Goal: Transaction & Acquisition: Purchase product/service

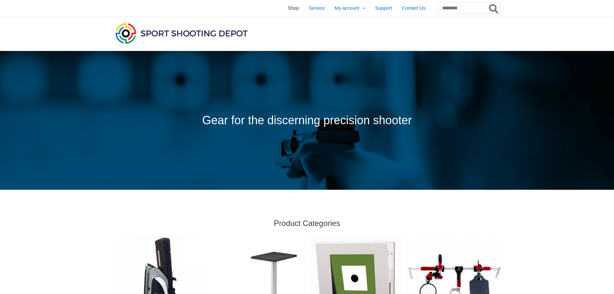
click at [288, 7] on span "Shop" at bounding box center [293, 8] width 11 height 16
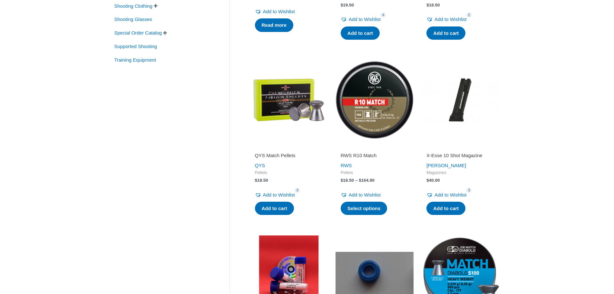
scroll to position [129, 0]
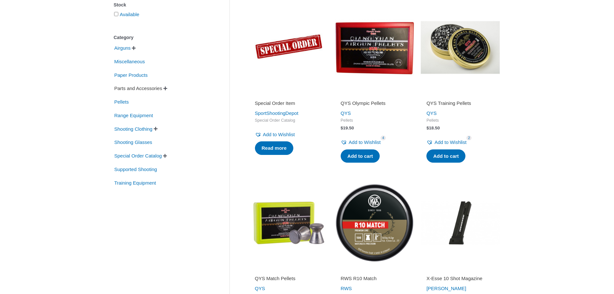
click at [150, 87] on span "Parts and Accessories" at bounding box center [138, 88] width 49 height 11
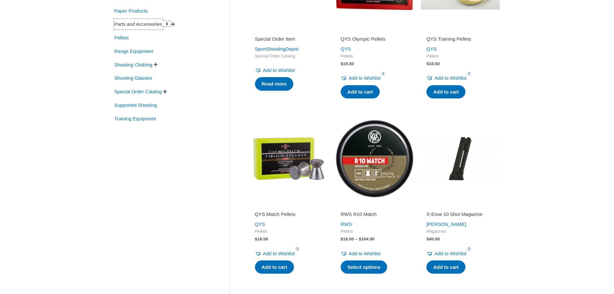
scroll to position [193, 0]
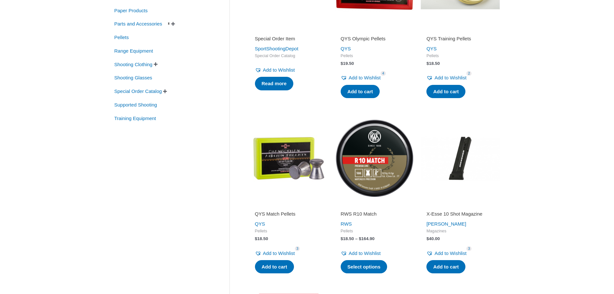
click at [175, 23] on span "" at bounding box center [173, 24] width 4 height 5
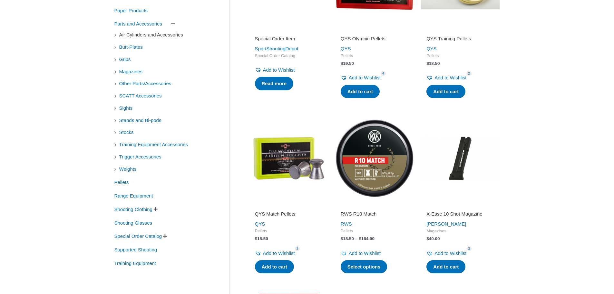
click at [136, 35] on span "Air Cylinders and Accessories" at bounding box center [151, 34] width 65 height 11
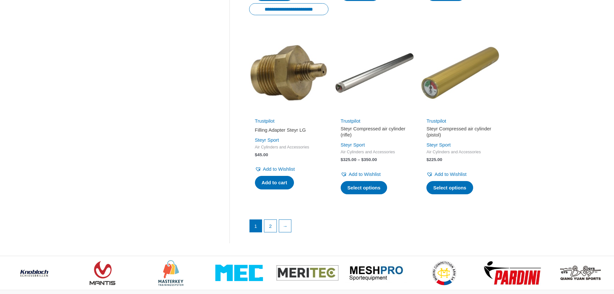
scroll to position [964, 0]
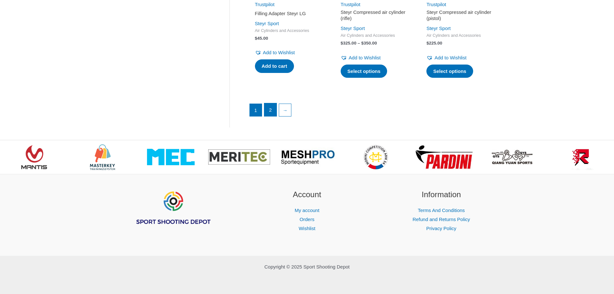
click at [271, 106] on link "2" at bounding box center [270, 109] width 12 height 13
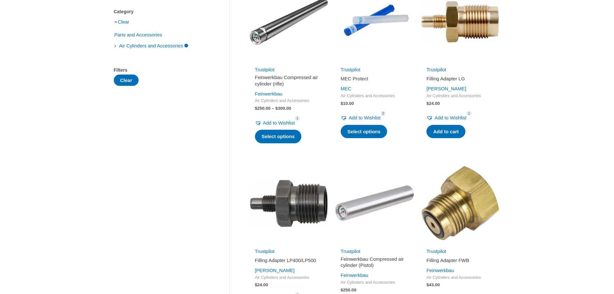
scroll to position [0, 0]
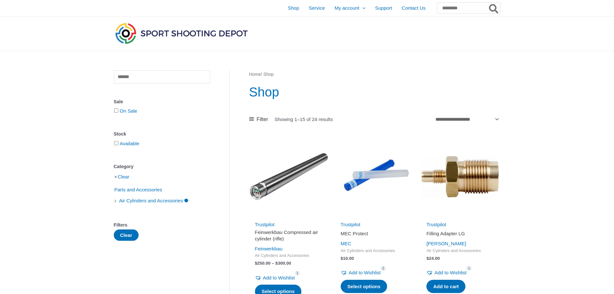
click at [117, 177] on li "Clear" at bounding box center [162, 176] width 96 height 11
click at [122, 176] on link "Clear" at bounding box center [124, 176] width 12 height 5
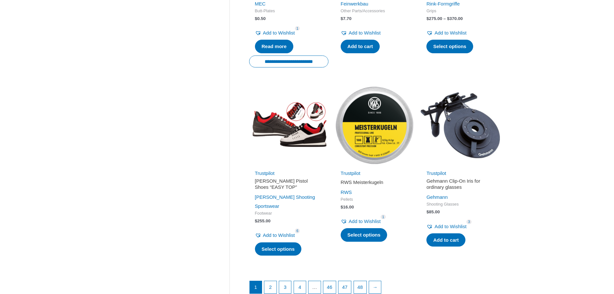
scroll to position [942, 0]
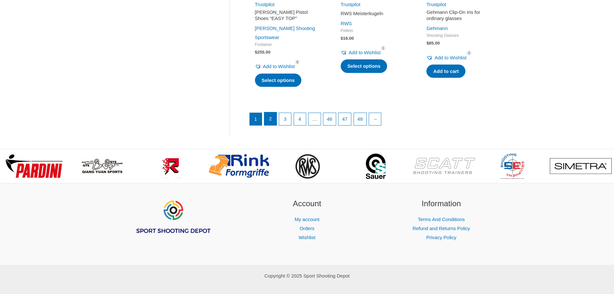
click at [271, 112] on link "2" at bounding box center [270, 118] width 12 height 13
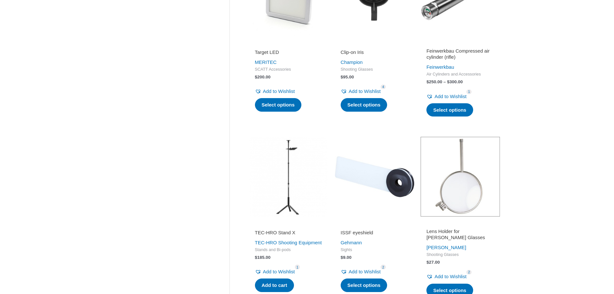
scroll to position [838, 0]
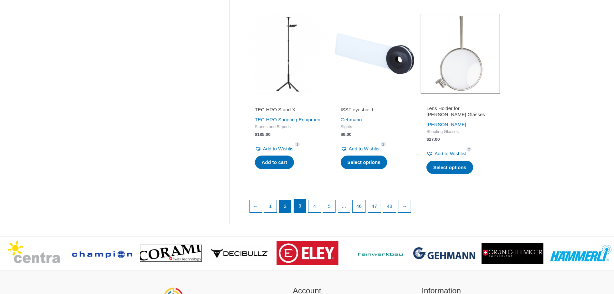
click at [302, 208] on link "3" at bounding box center [300, 205] width 12 height 13
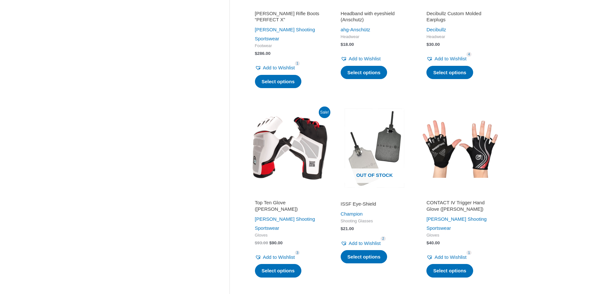
scroll to position [959, 0]
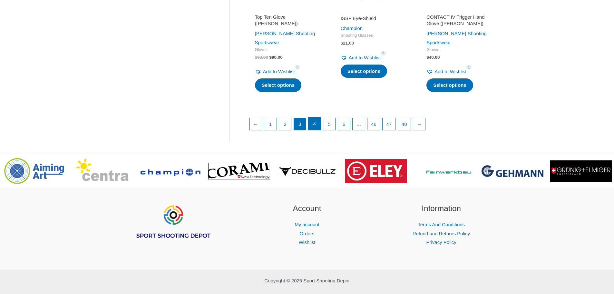
click at [317, 117] on link "4" at bounding box center [315, 123] width 12 height 13
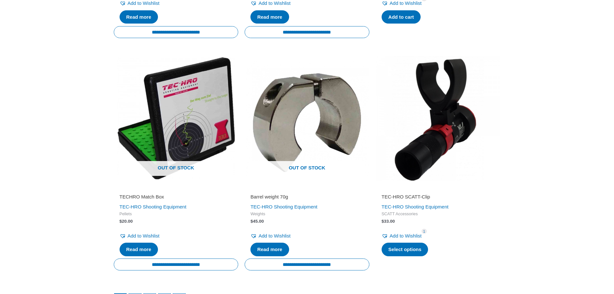
scroll to position [1161, 0]
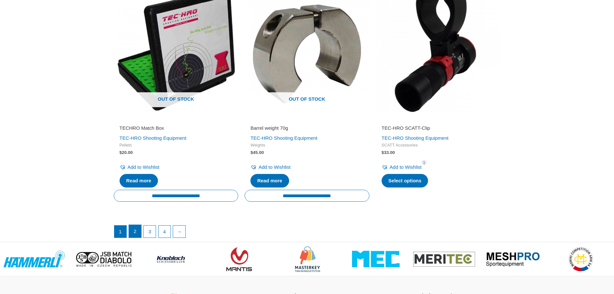
click at [134, 231] on link "2" at bounding box center [135, 231] width 12 height 13
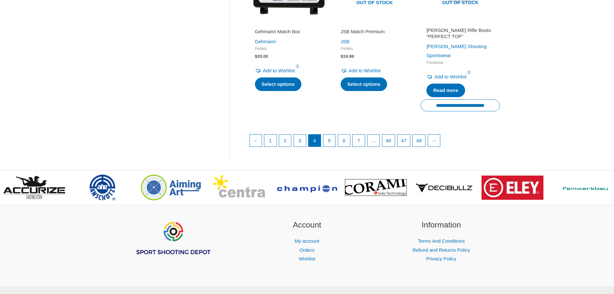
scroll to position [821, 0]
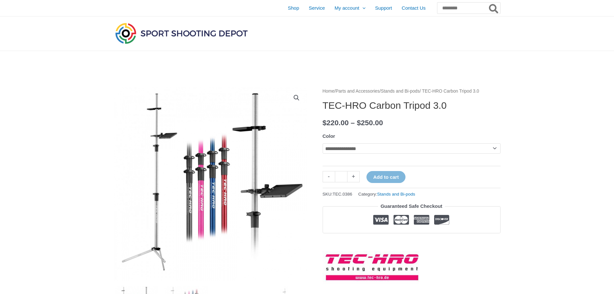
click at [491, 153] on select "**********" at bounding box center [412, 148] width 178 height 10
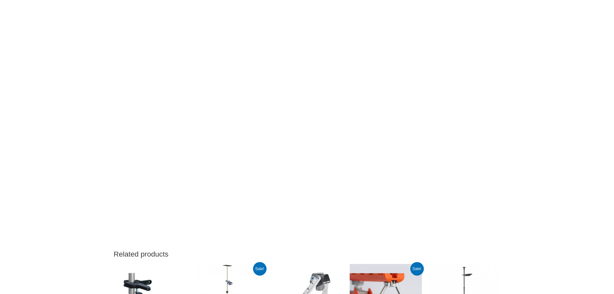
scroll to position [774, 0]
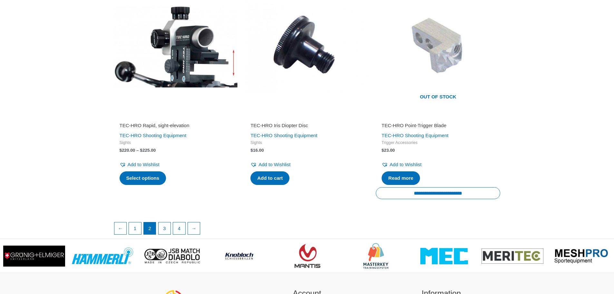
scroll to position [1161, 0]
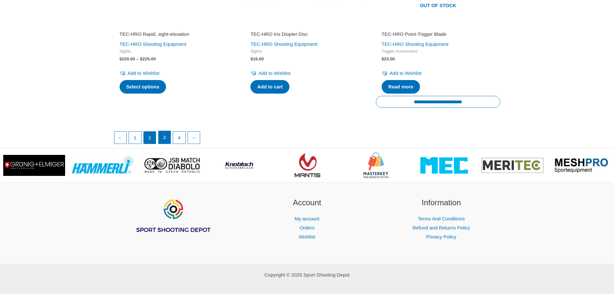
click at [166, 138] on link "3" at bounding box center [165, 137] width 12 height 13
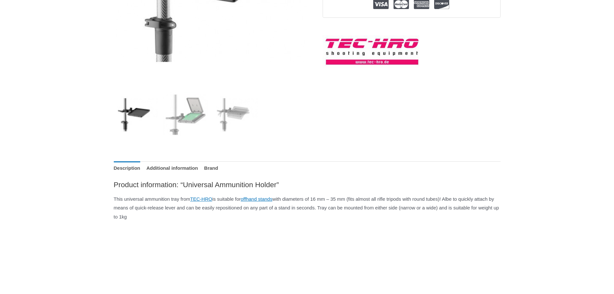
scroll to position [193, 0]
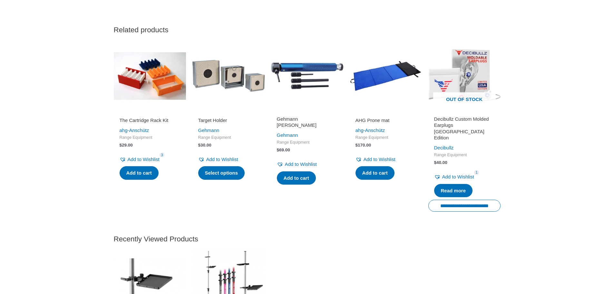
scroll to position [774, 0]
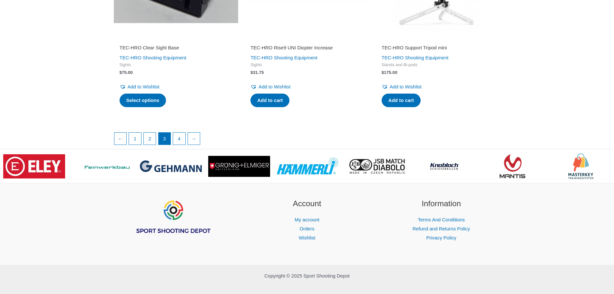
scroll to position [1133, 0]
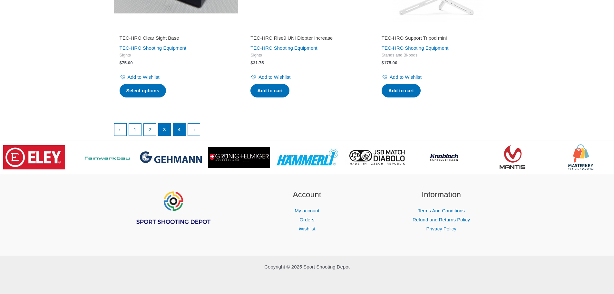
click at [180, 129] on link "4" at bounding box center [179, 129] width 12 height 13
